Goal: Contribute content: Add original content to the website for others to see

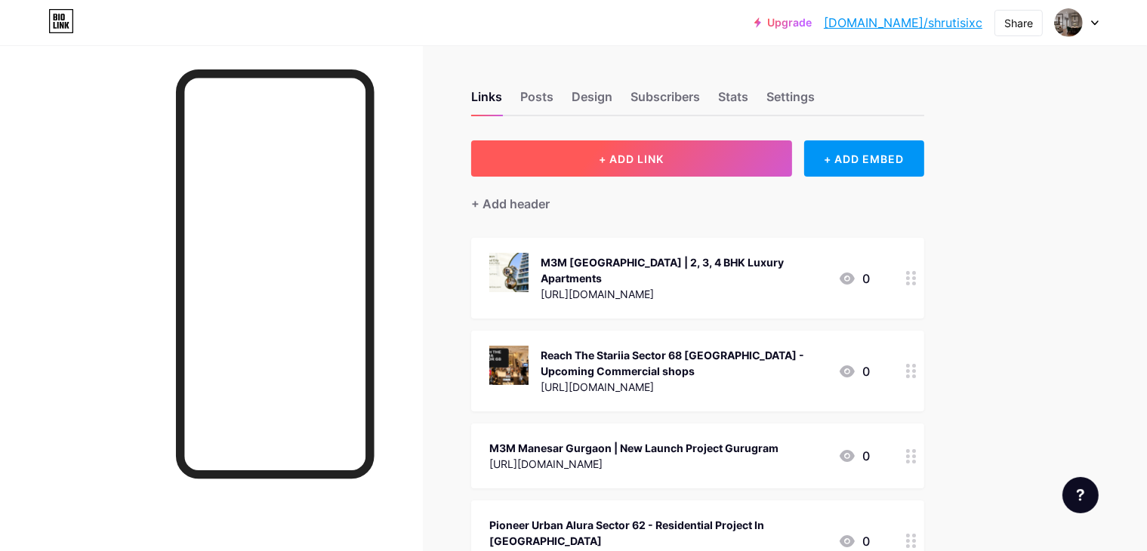
click at [752, 165] on button "+ ADD LINK" at bounding box center [631, 158] width 321 height 36
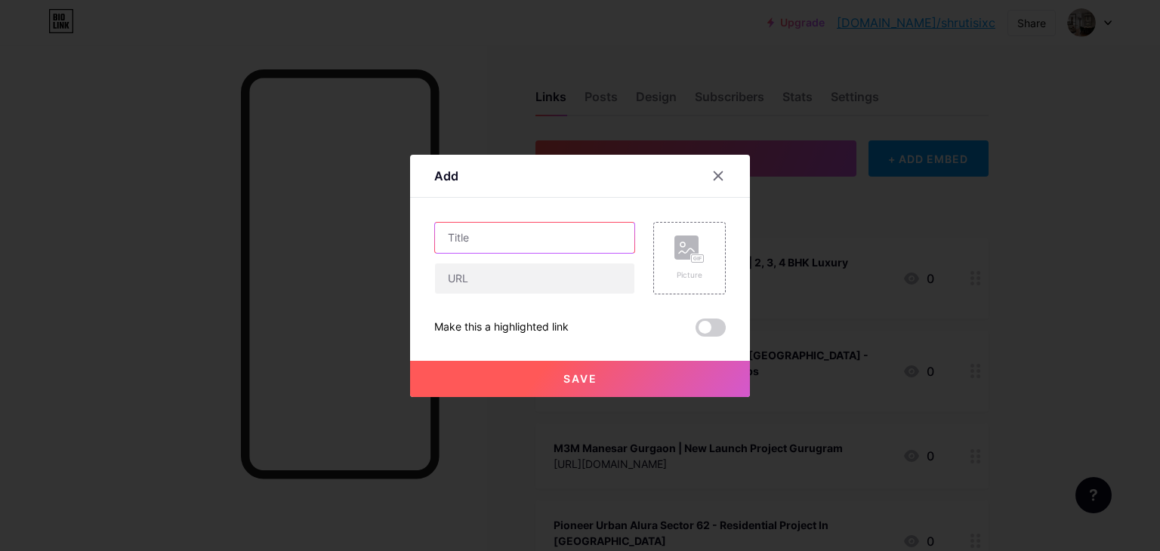
click at [525, 233] on input "text" at bounding box center [534, 238] width 199 height 30
paste input "Emaar Sector 86 [GEOGRAPHIC_DATA] - Upcoming Residential Apartments in [GEOGRAP…"
type input "Emaar Sector 86 [GEOGRAPHIC_DATA] - Upcoming Residential Apartments in [GEOGRAP…"
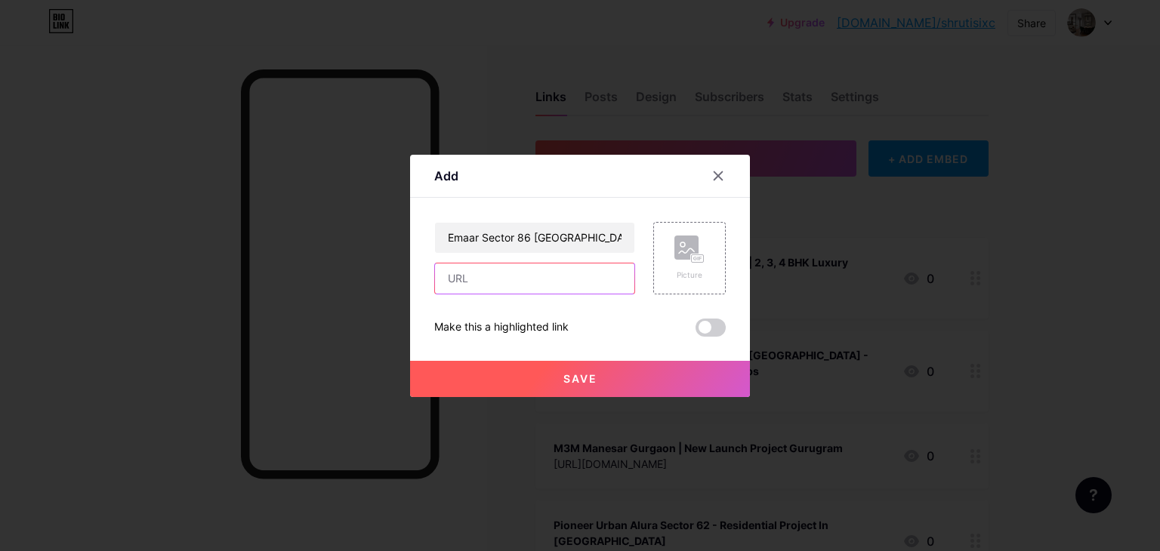
click at [508, 273] on input "text" at bounding box center [534, 279] width 199 height 30
paste input "[URL][DOMAIN_NAME]"
type input "[URL][DOMAIN_NAME]"
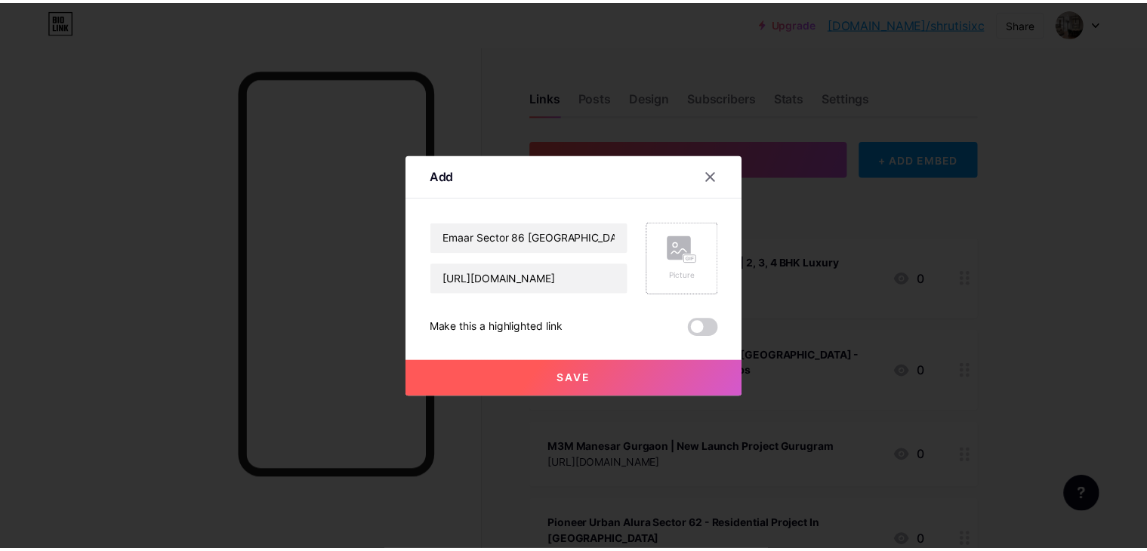
scroll to position [0, 0]
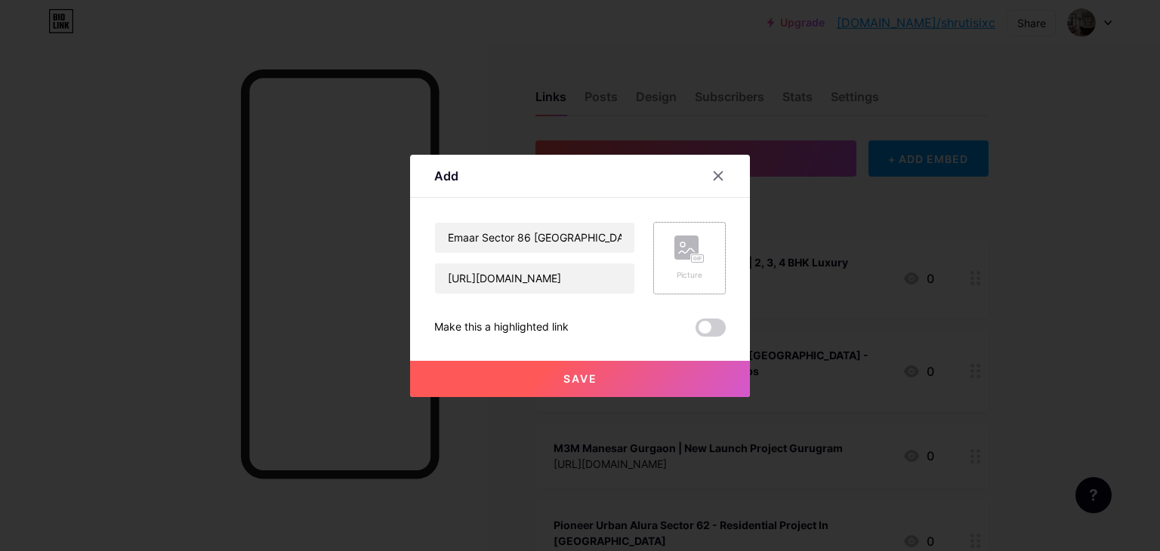
click at [675, 246] on rect at bounding box center [687, 248] width 24 height 24
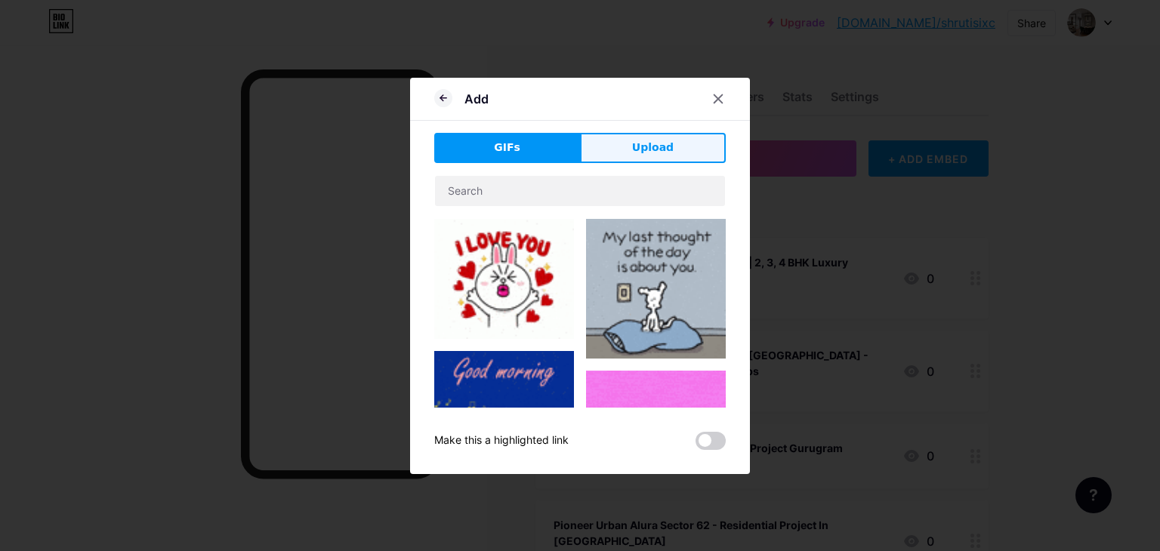
click at [644, 151] on span "Upload" at bounding box center [653, 148] width 42 height 16
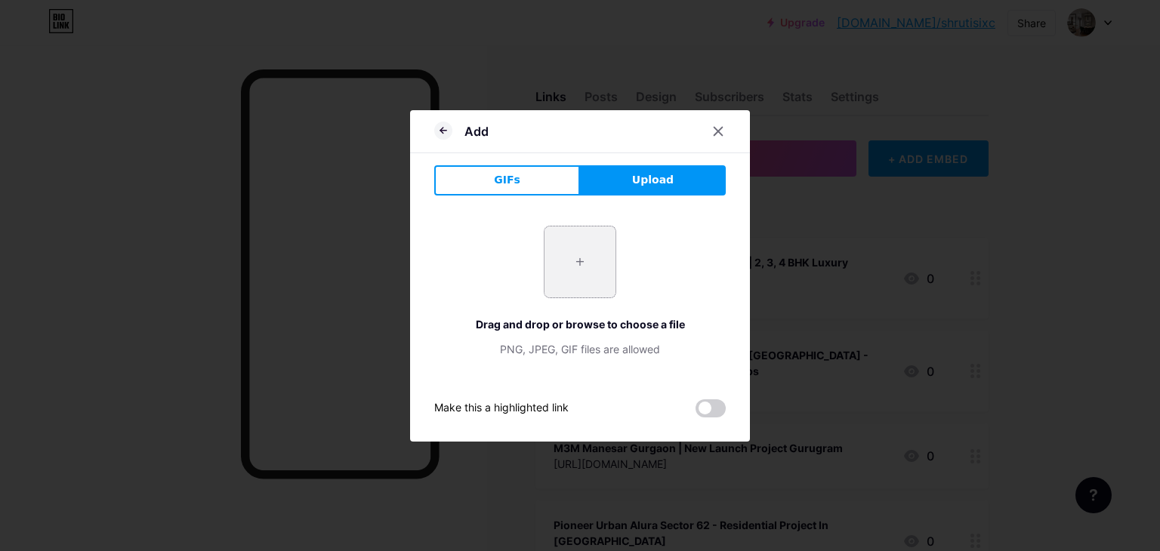
click at [575, 255] on input "file" at bounding box center [580, 262] width 71 height 71
type input "C:\fakepath\Emaar Sector 86.png"
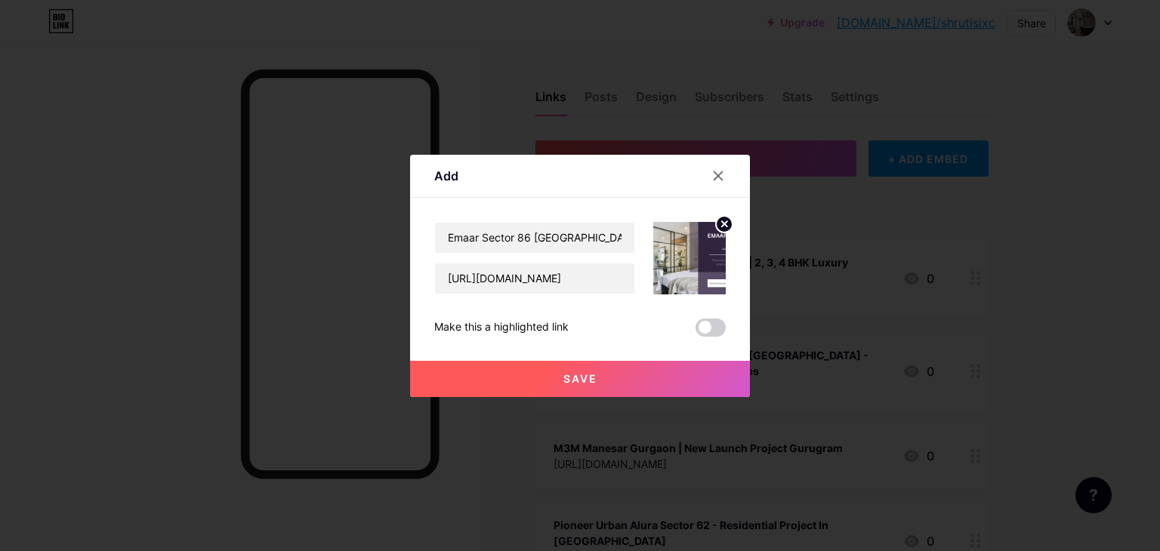
click at [535, 372] on button "Save" at bounding box center [580, 379] width 340 height 36
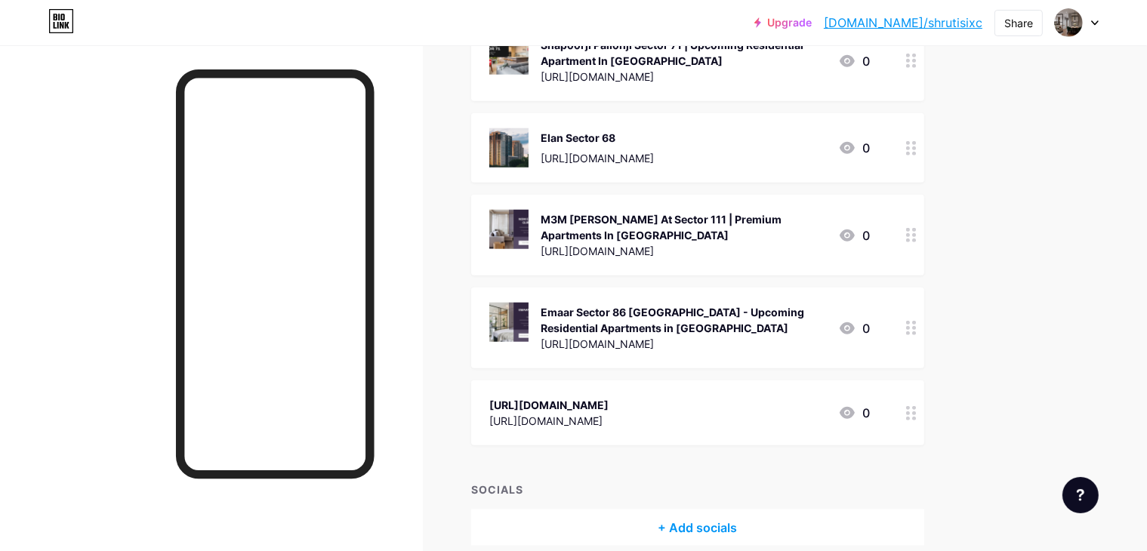
scroll to position [1579, 0]
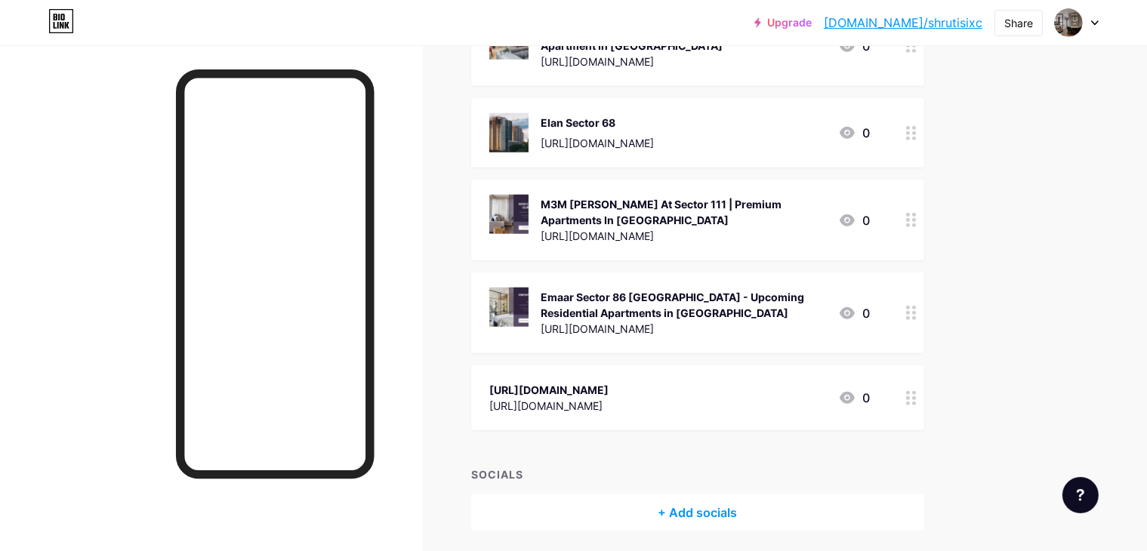
click at [699, 289] on div "Emaar Sector 86 [GEOGRAPHIC_DATA] - Upcoming Residential Apartments in [GEOGRAP…" at bounding box center [684, 305] width 286 height 32
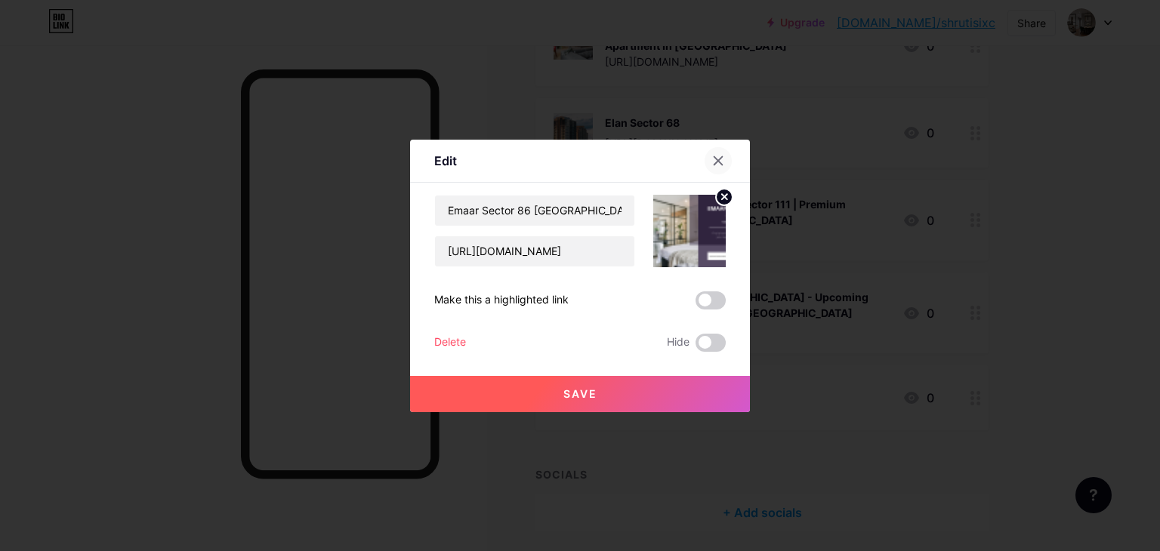
click at [720, 158] on icon at bounding box center [719, 160] width 8 height 8
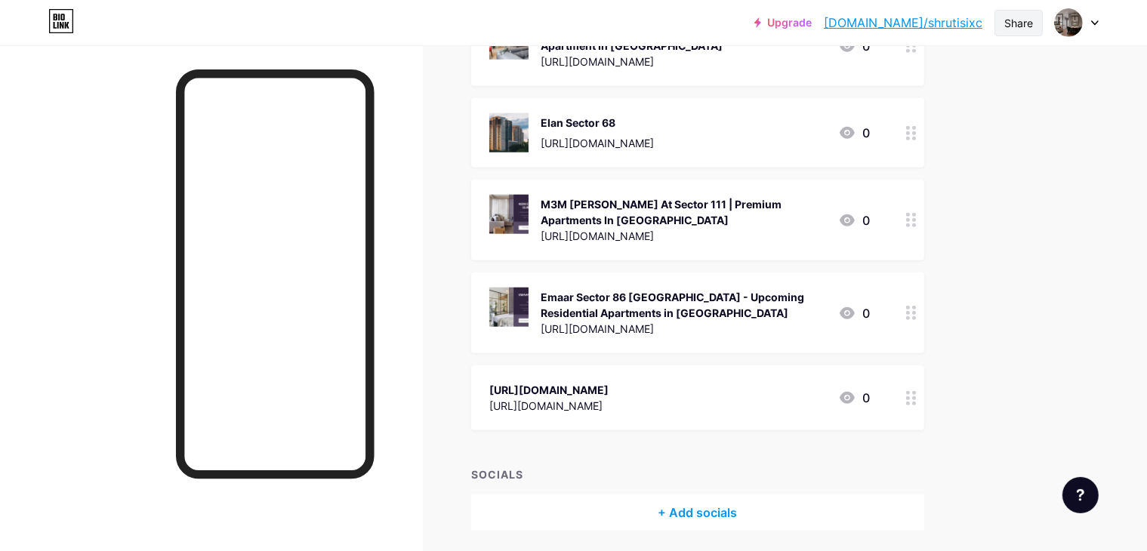
click at [1019, 19] on div "Share" at bounding box center [1019, 23] width 29 height 16
click at [929, 84] on div "Copy link" at bounding box center [929, 78] width 225 height 36
